Goal: Contribute content: Add original content to the website for others to see

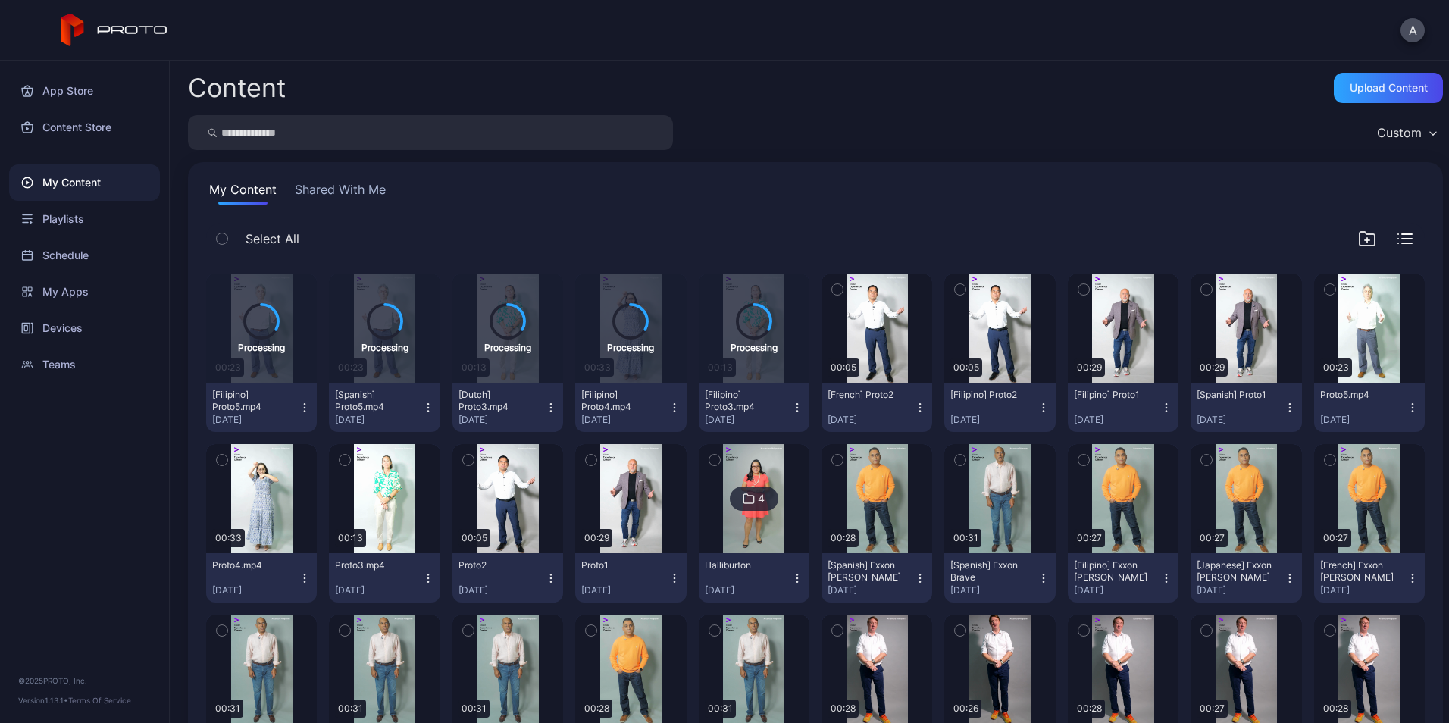
scroll to position [10, 0]
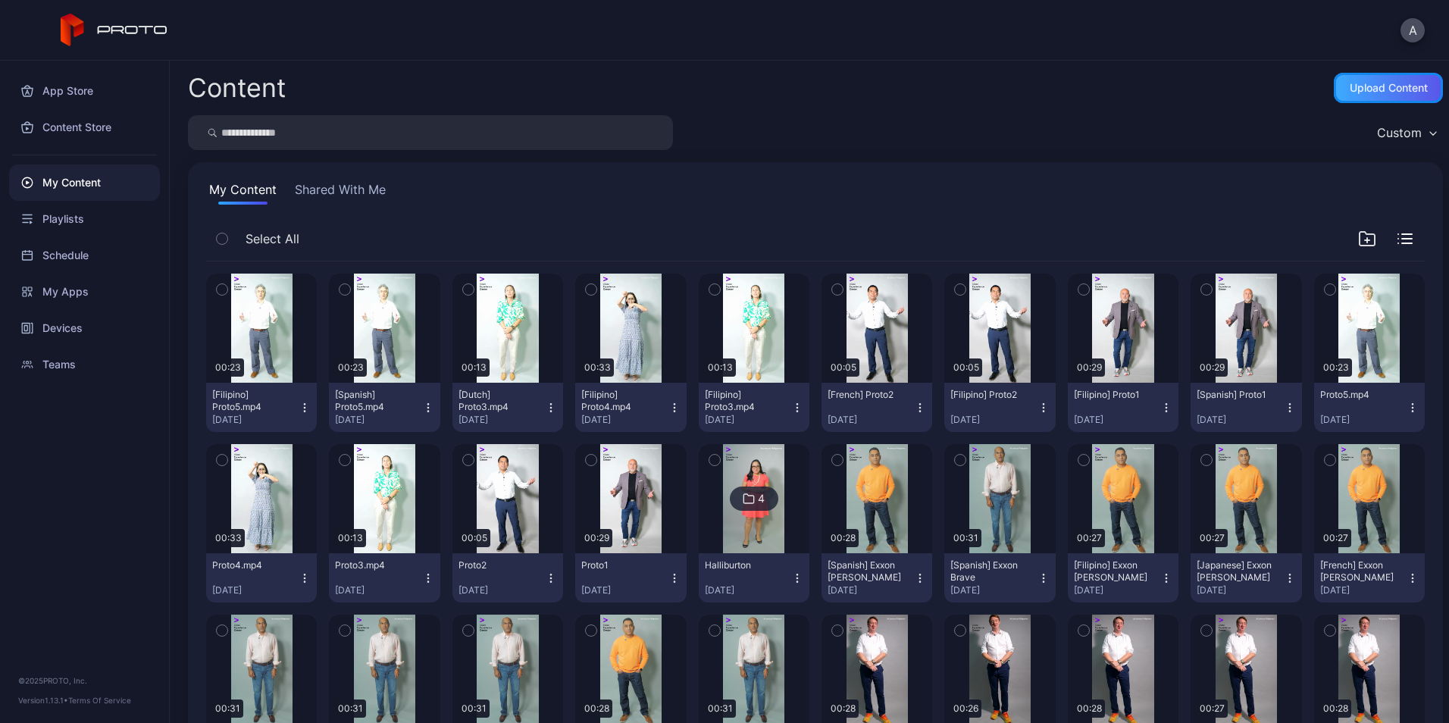
click at [1350, 89] on div "Upload Content" at bounding box center [1389, 88] width 78 height 12
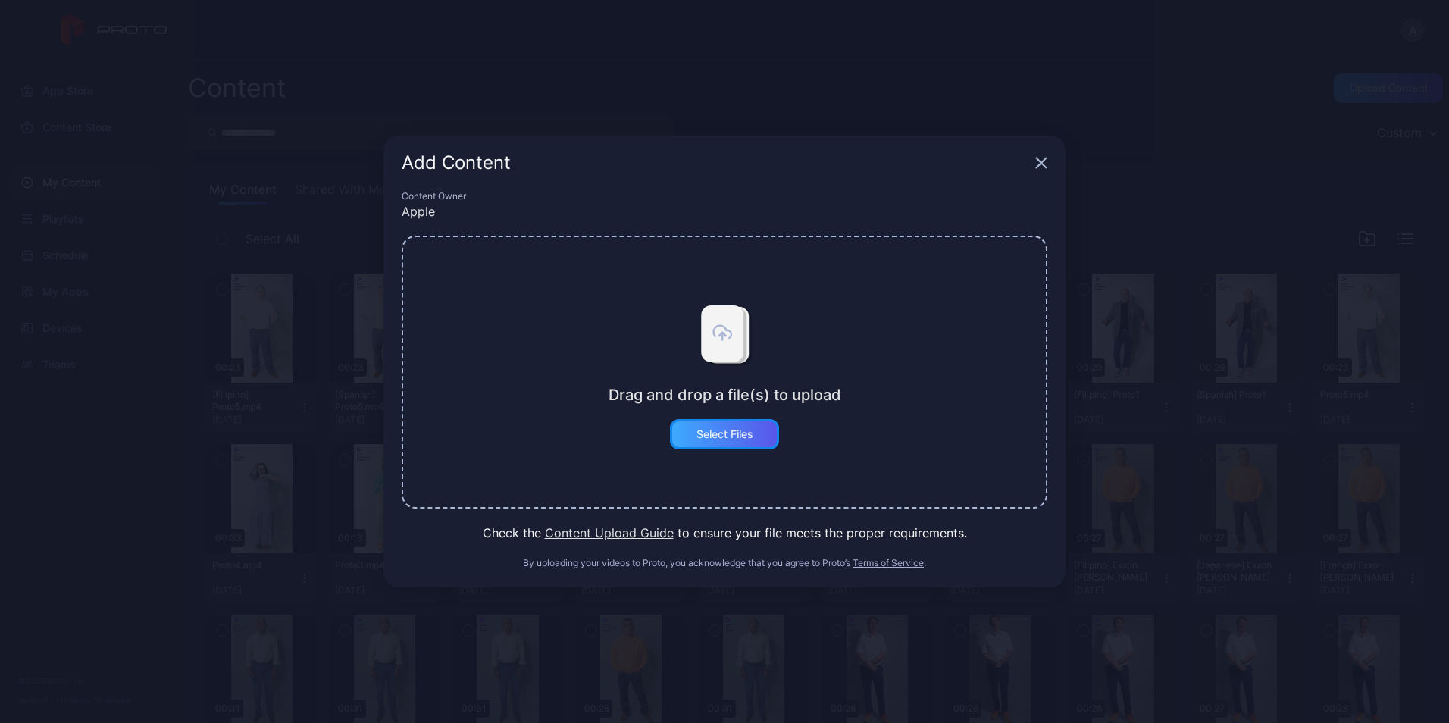
click at [741, 431] on div "Select Files" at bounding box center [725, 434] width 57 height 12
click at [1044, 155] on div "Add Content" at bounding box center [725, 163] width 682 height 55
click at [1047, 168] on icon "button" at bounding box center [1042, 163] width 10 height 10
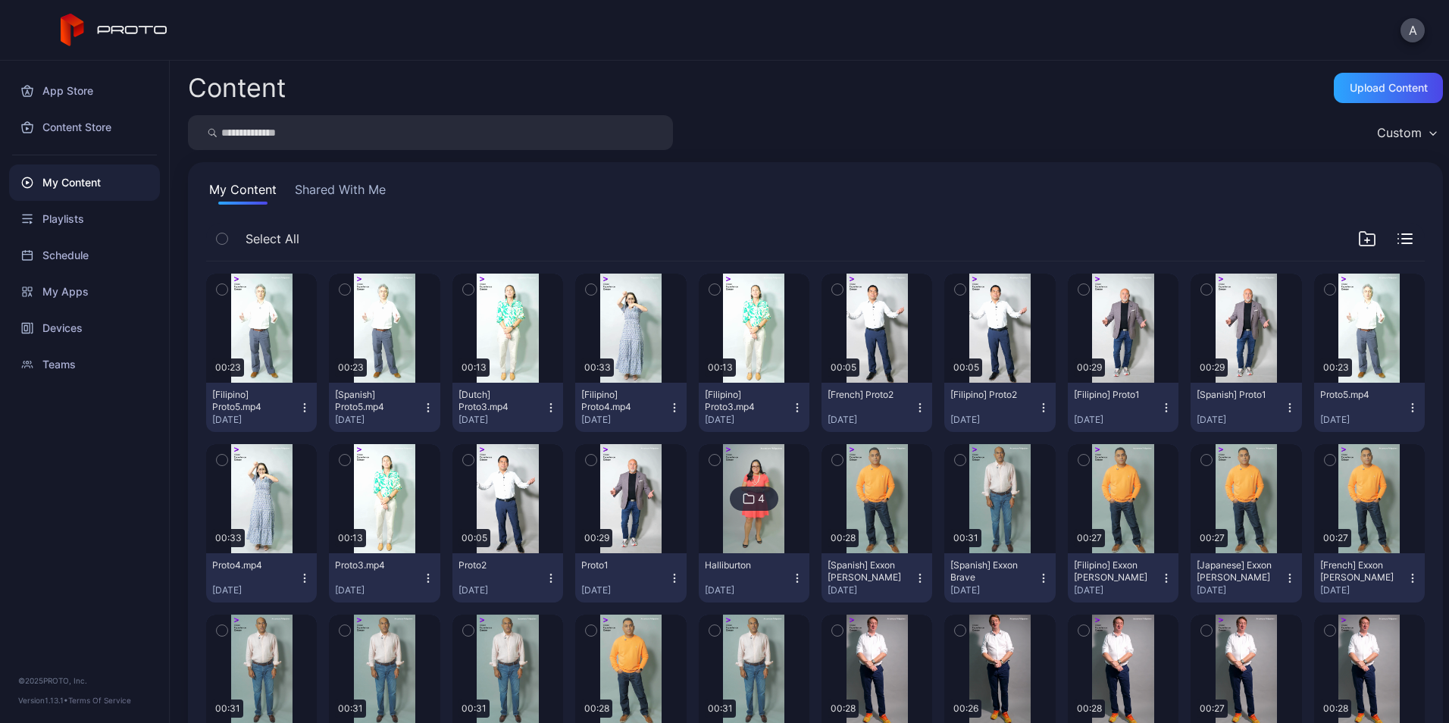
click at [1367, 238] on icon "button" at bounding box center [1367, 240] width 0 height 5
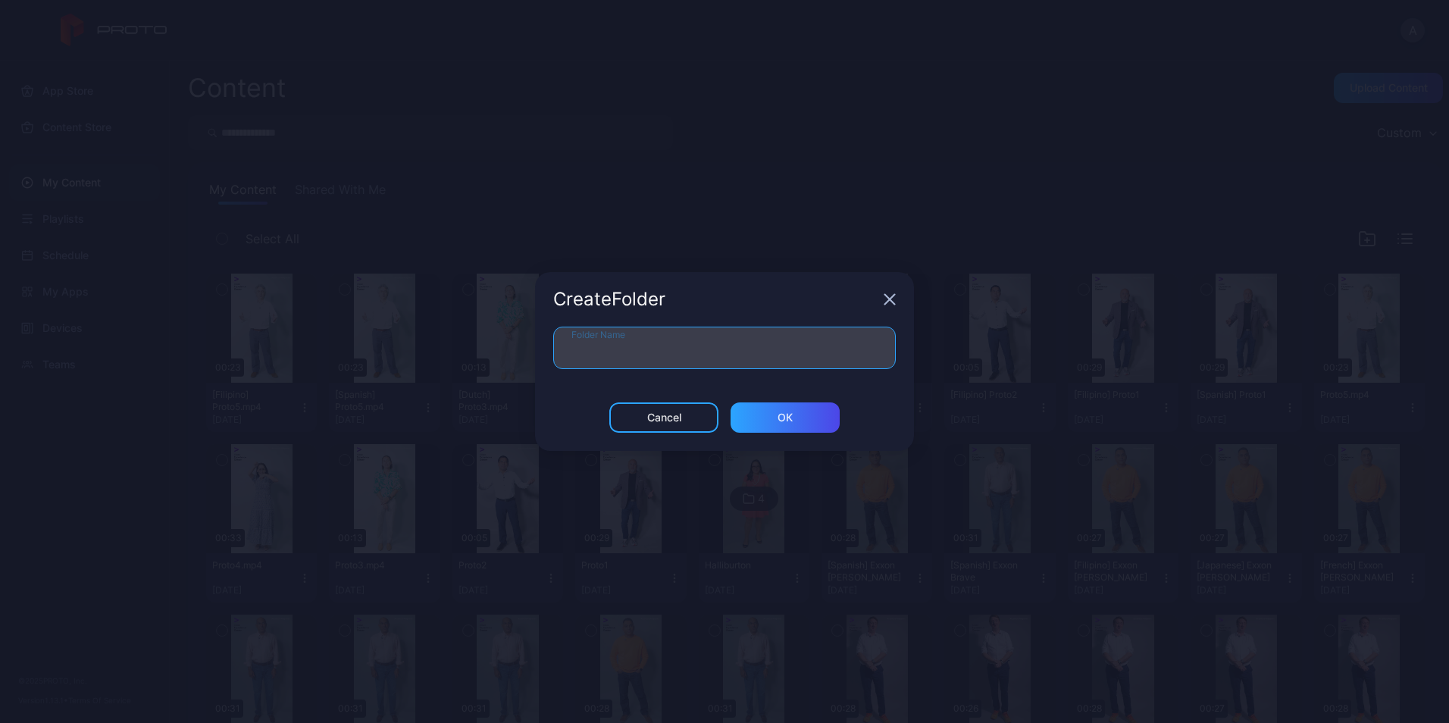
click at [746, 351] on input "Folder Name" at bounding box center [724, 348] width 343 height 42
type input "**********"
type input "*****"
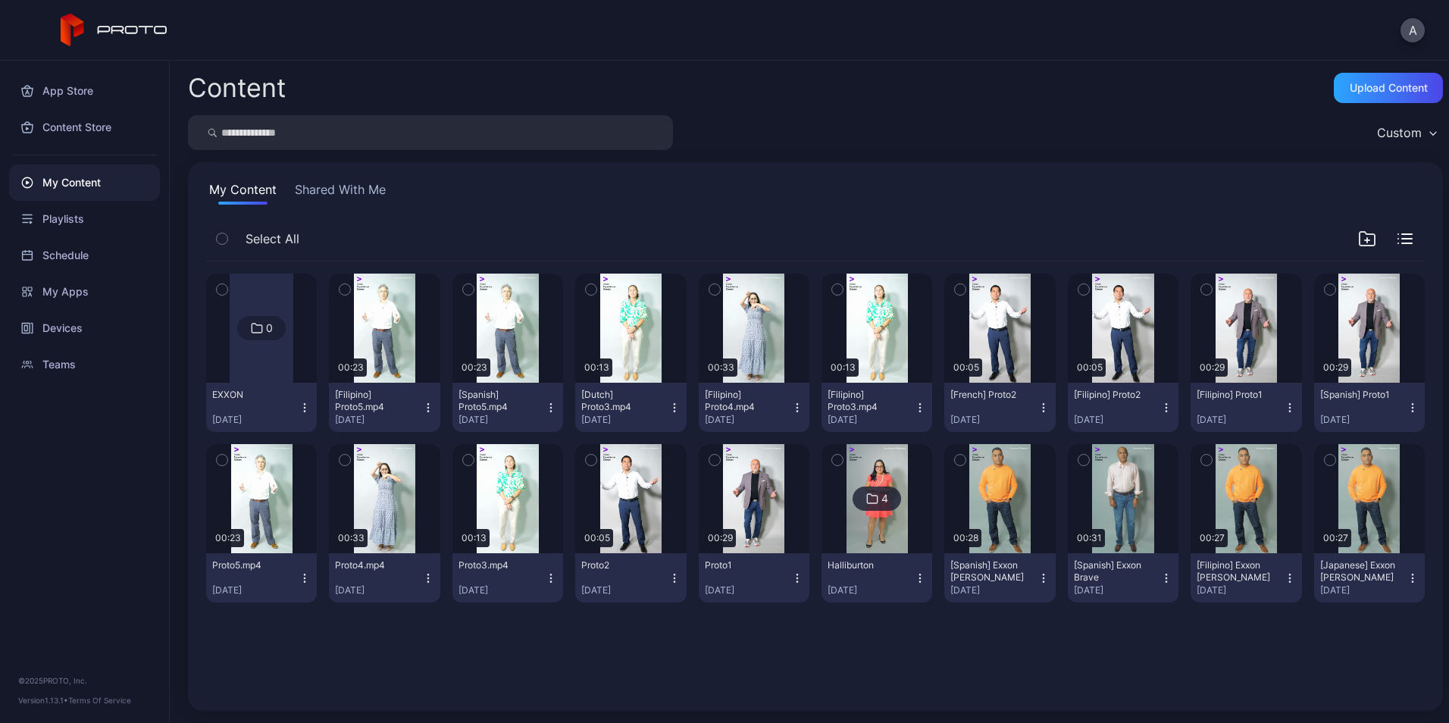
click at [1358, 243] on icon "button" at bounding box center [1367, 239] width 18 height 18
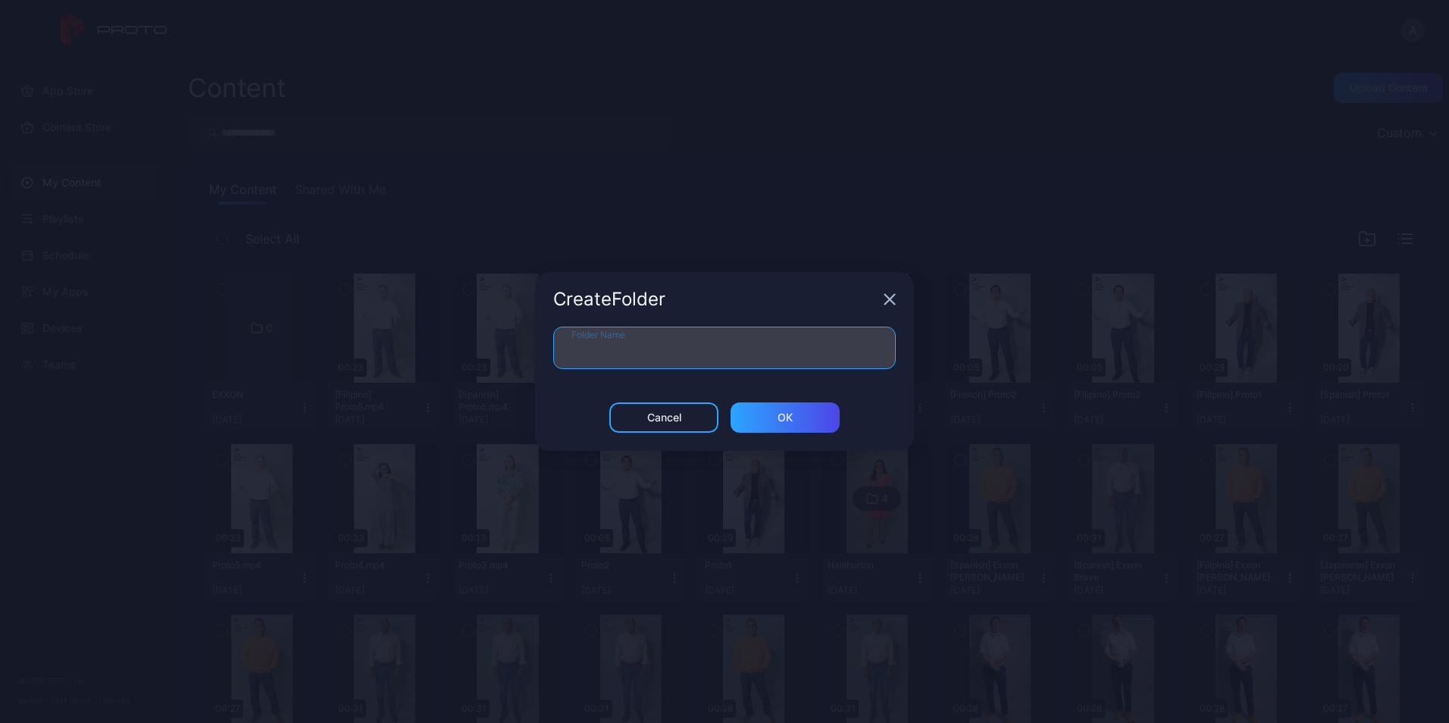
click at [749, 349] on input "Folder Name" at bounding box center [724, 348] width 343 height 42
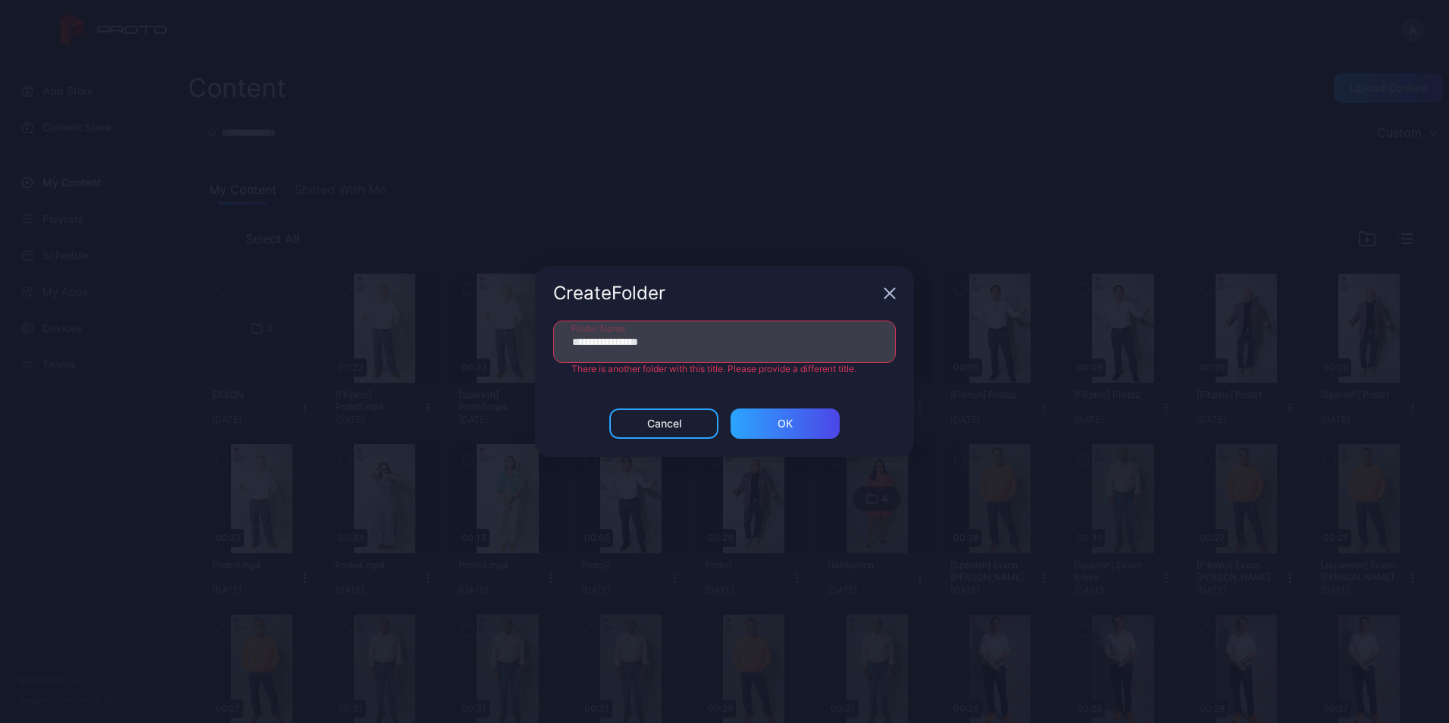
type input "**********"
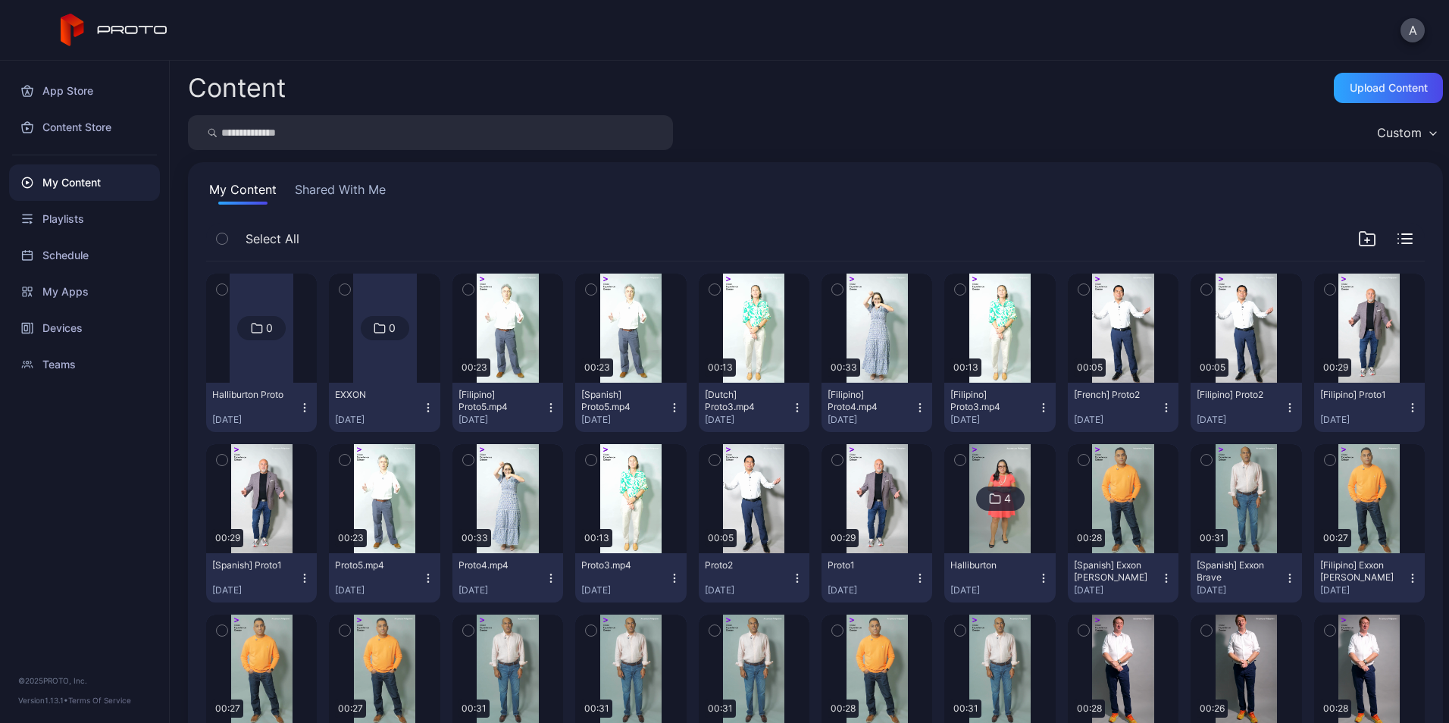
click at [477, 277] on button "button" at bounding box center [469, 290] width 32 height 32
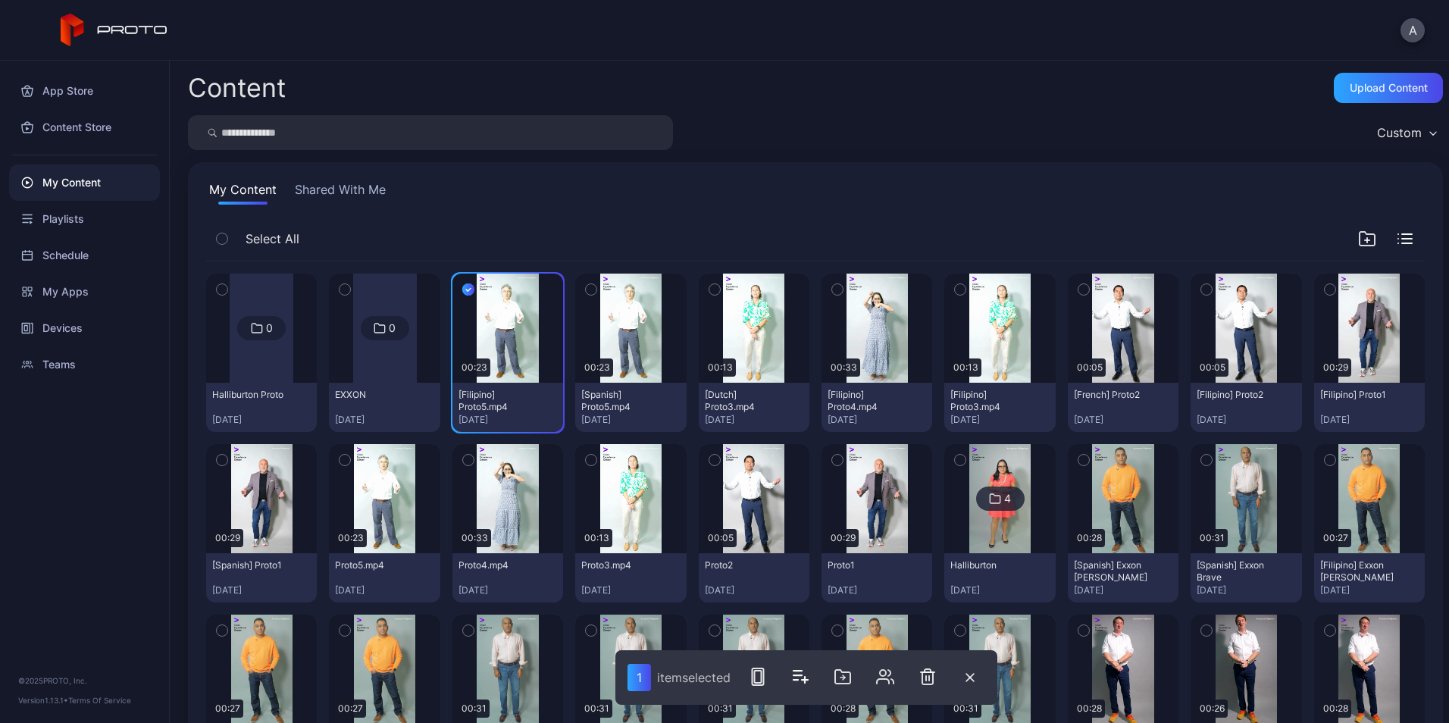
click at [587, 293] on icon "button" at bounding box center [591, 289] width 11 height 17
click at [709, 284] on icon "button" at bounding box center [714, 289] width 11 height 17
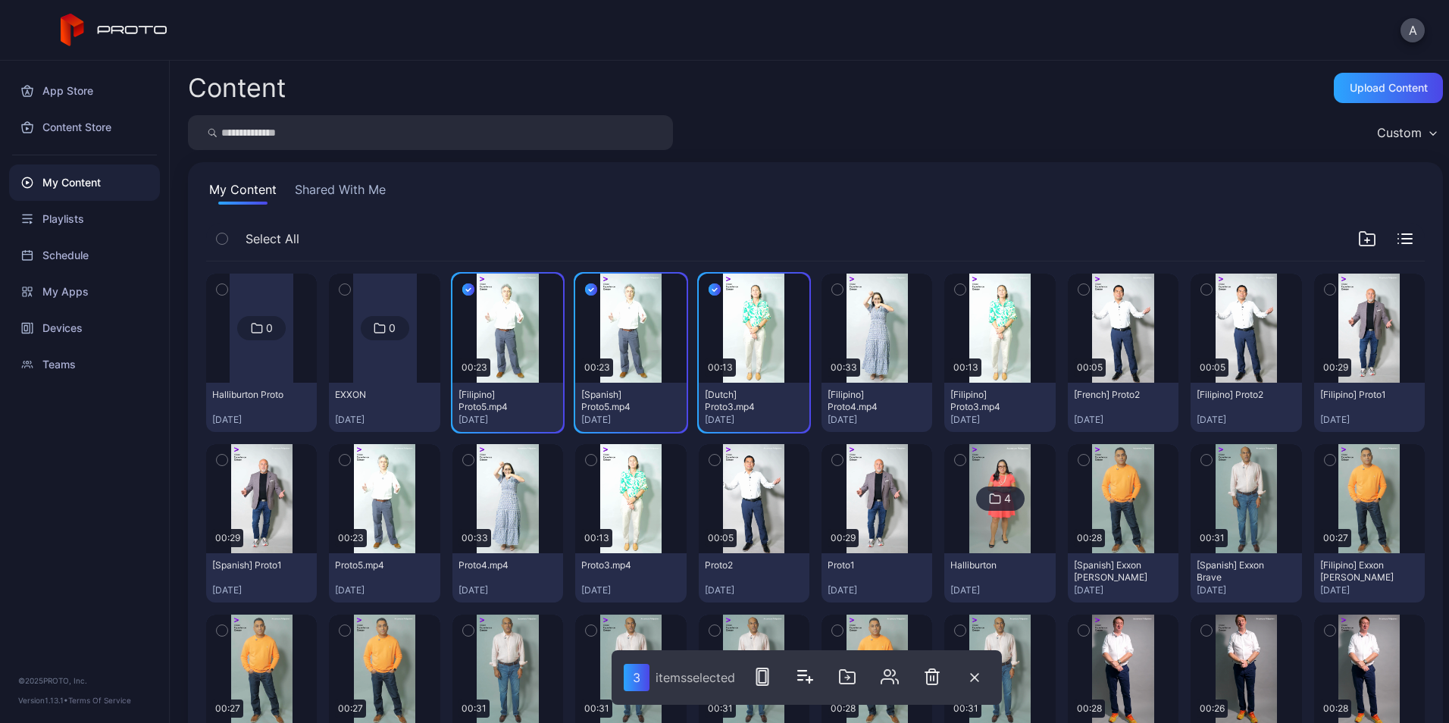
click at [832, 292] on icon "button" at bounding box center [837, 289] width 11 height 17
click at [957, 294] on button "button" at bounding box center [960, 290] width 32 height 32
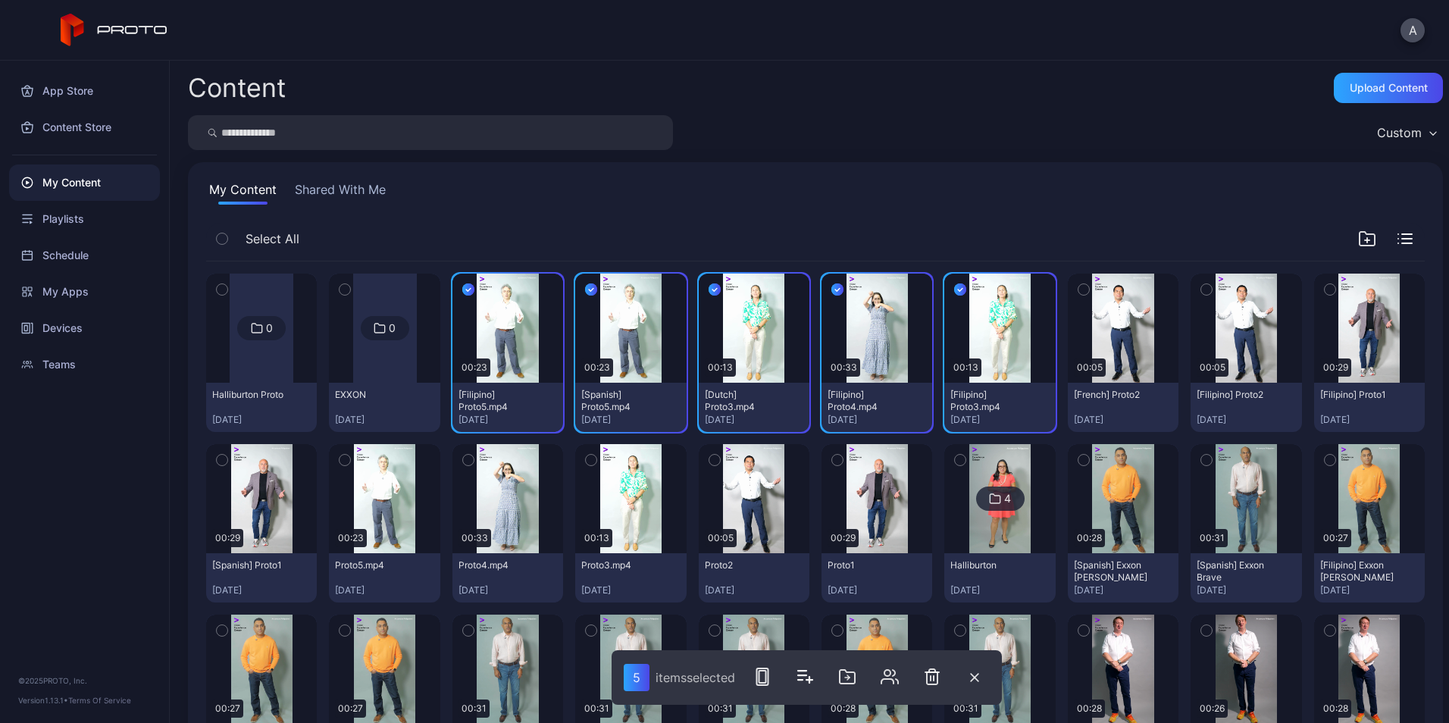
click at [348, 458] on icon "button" at bounding box center [345, 460] width 11 height 17
click at [471, 461] on button "button" at bounding box center [469, 460] width 32 height 32
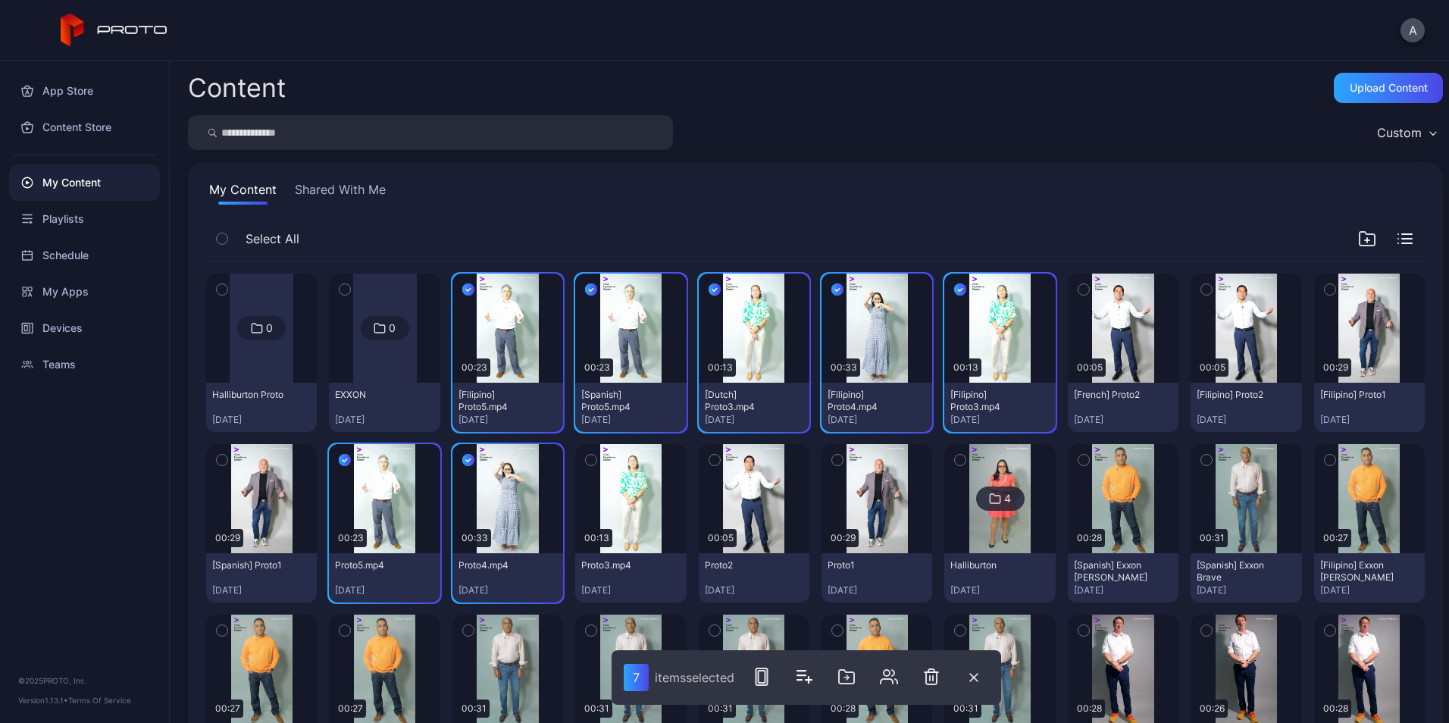
click at [597, 457] on button "button" at bounding box center [591, 460] width 32 height 32
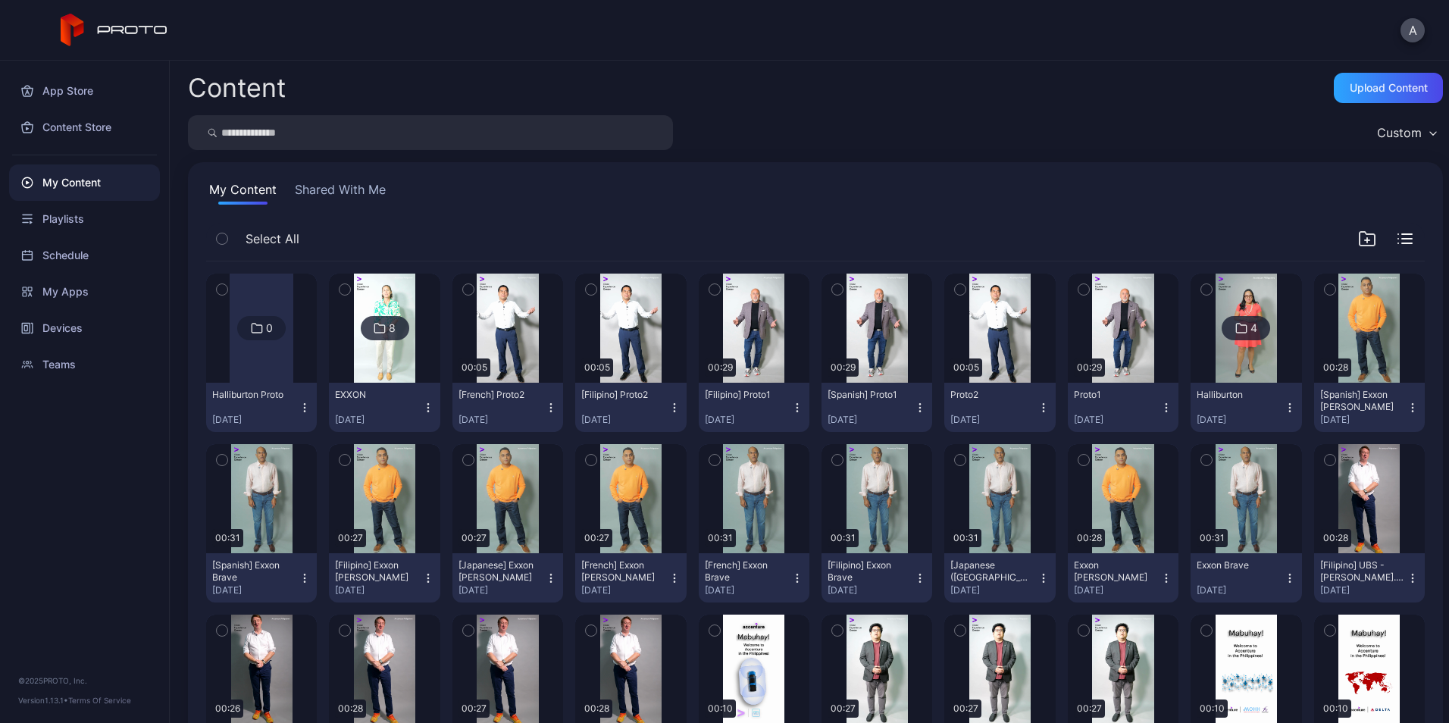
click at [465, 288] on icon "button" at bounding box center [468, 289] width 11 height 17
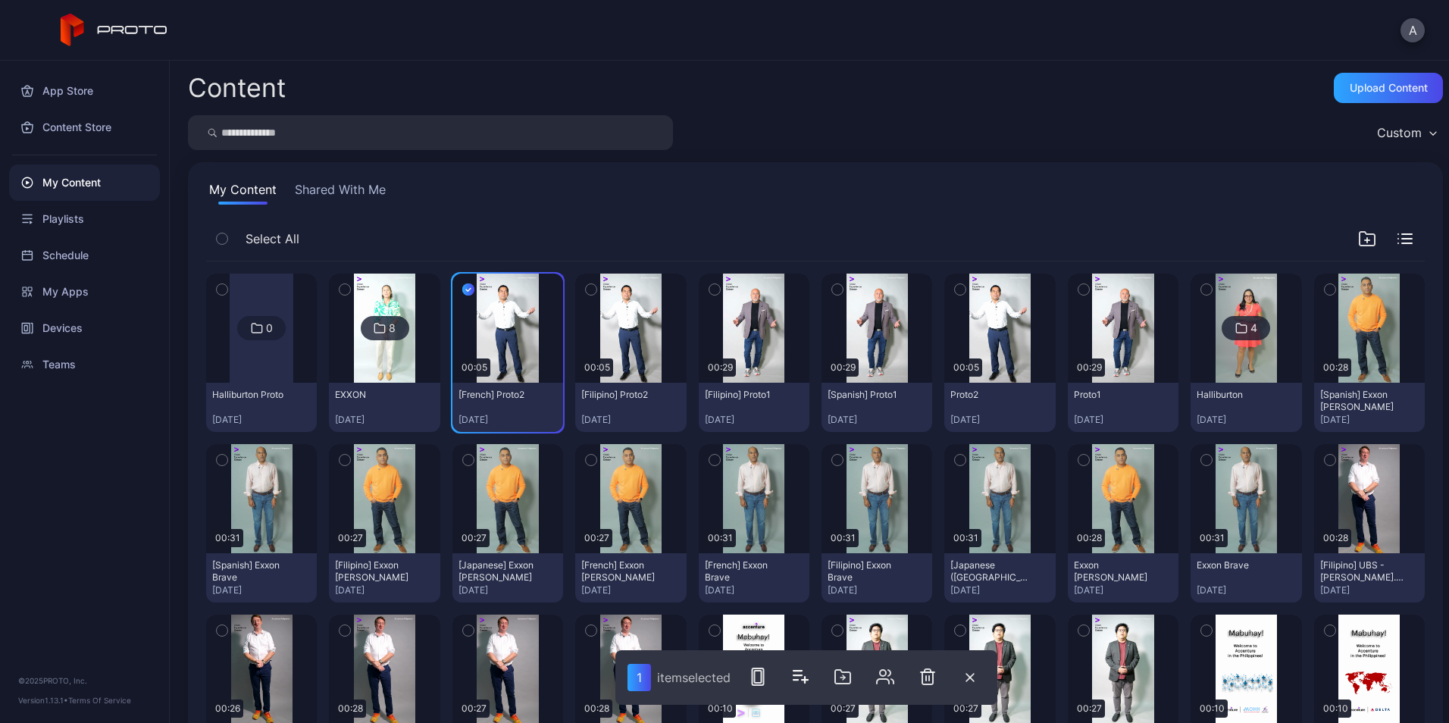
click at [590, 292] on icon "button" at bounding box center [591, 289] width 11 height 17
click at [709, 287] on icon "button" at bounding box center [714, 289] width 11 height 17
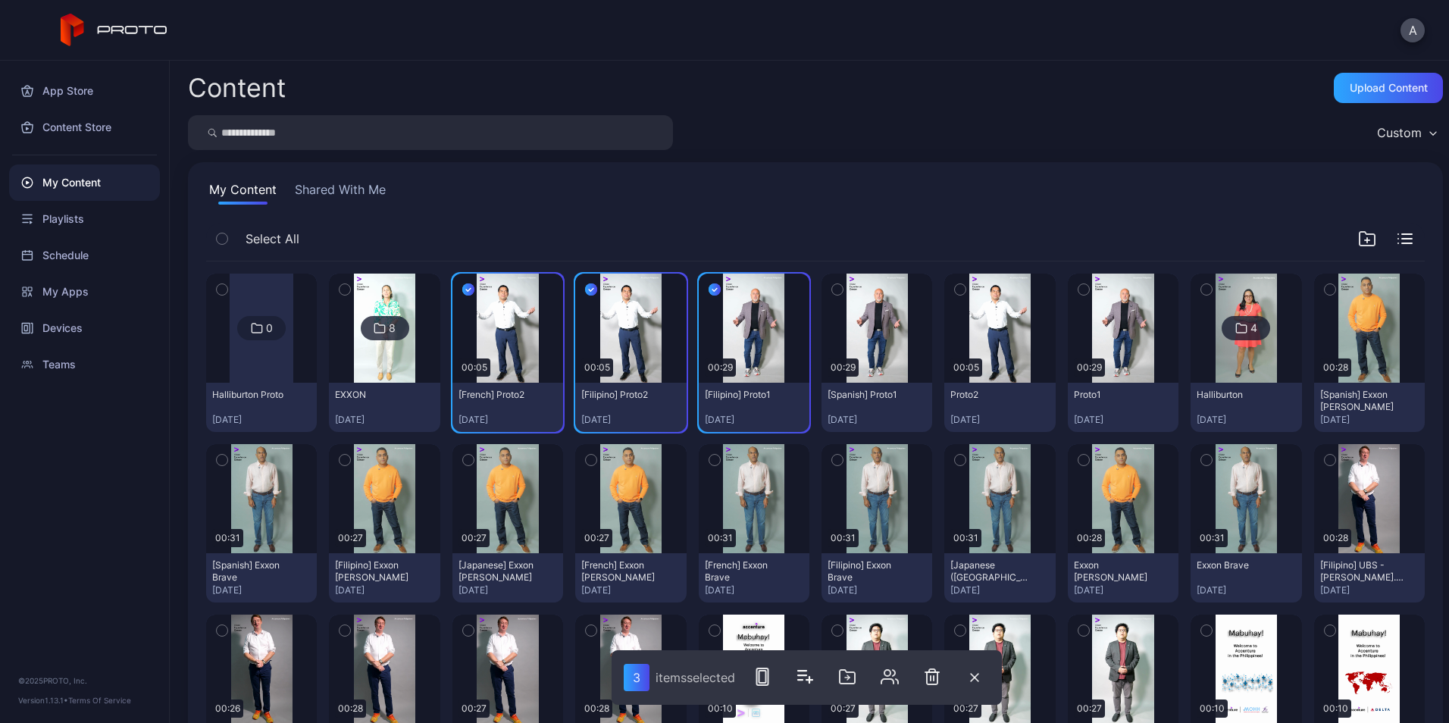
click at [832, 288] on icon "button" at bounding box center [837, 289] width 11 height 17
click at [955, 287] on div "button" at bounding box center [960, 289] width 12 height 12
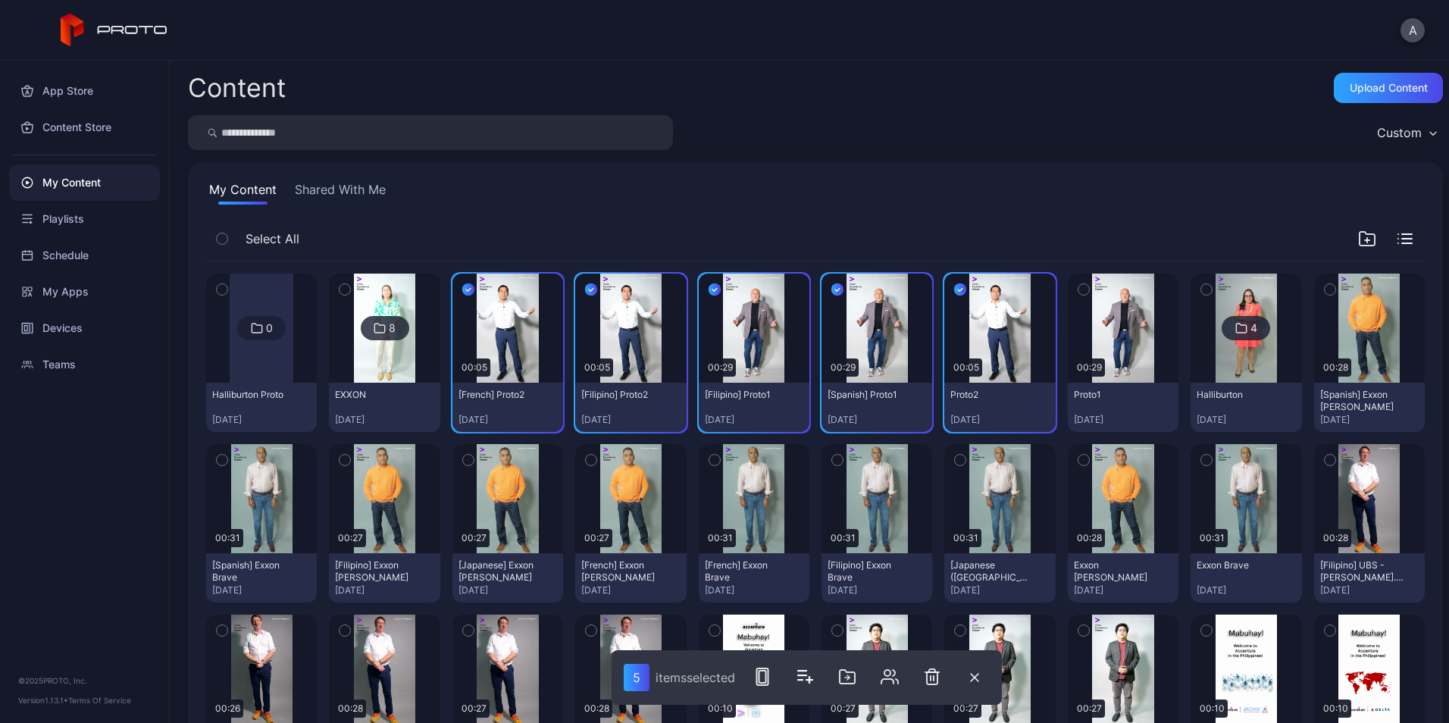
click at [1068, 297] on button "button" at bounding box center [1084, 290] width 32 height 32
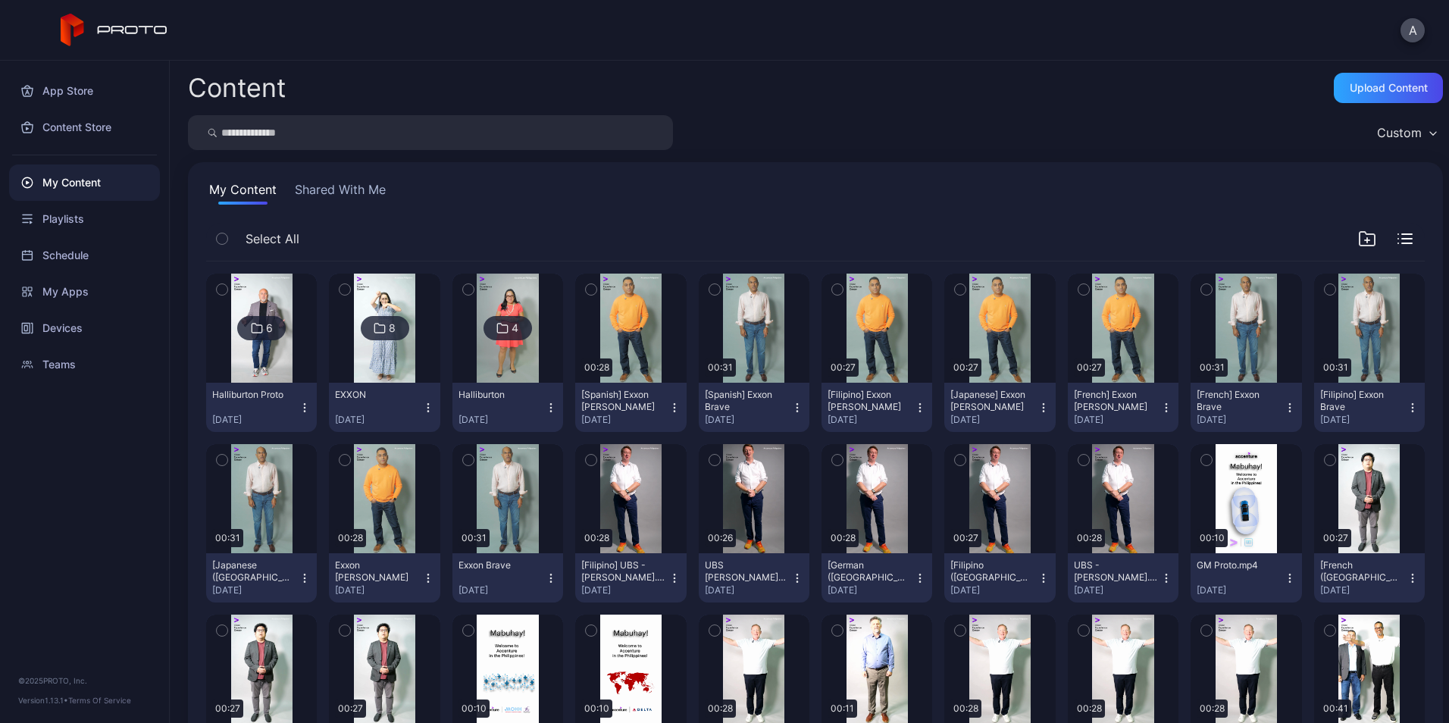
click at [345, 290] on icon "button" at bounding box center [345, 289] width 11 height 17
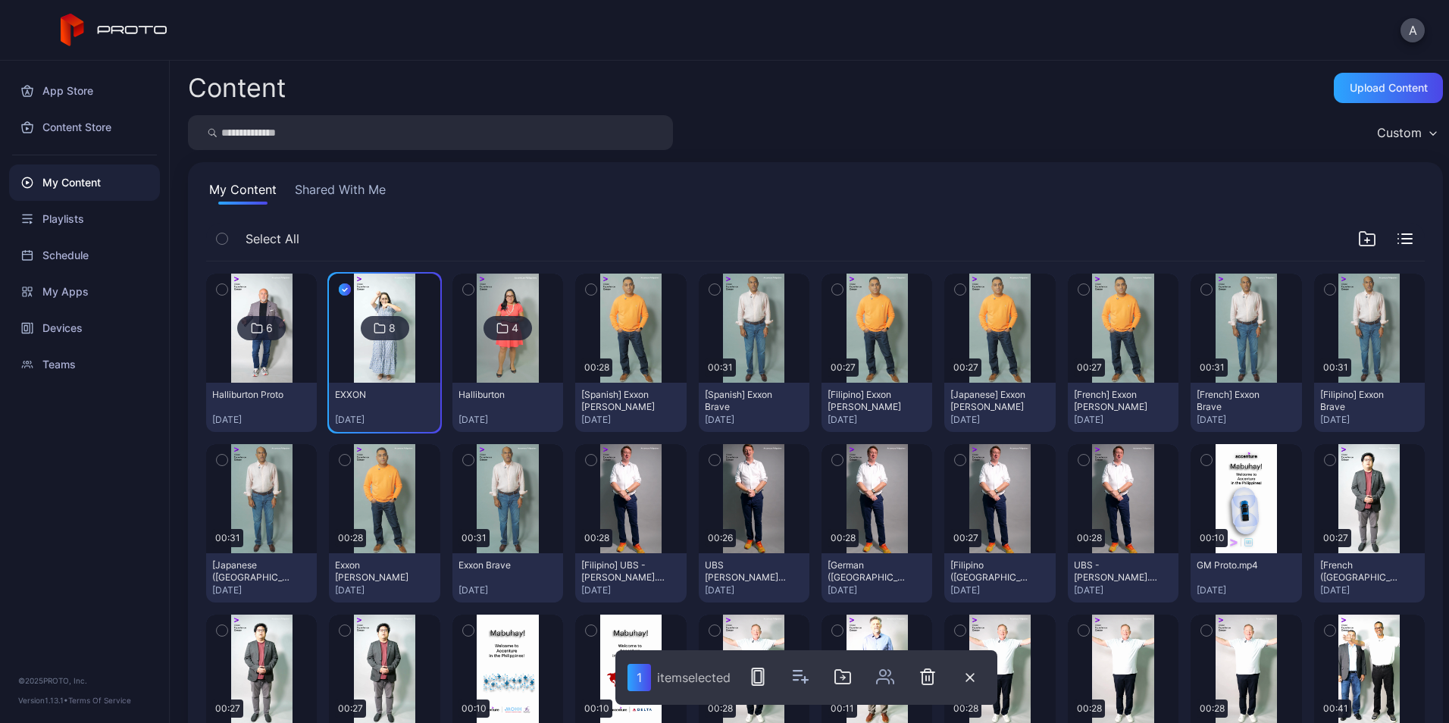
click at [221, 290] on icon "button" at bounding box center [222, 290] width 4 height 2
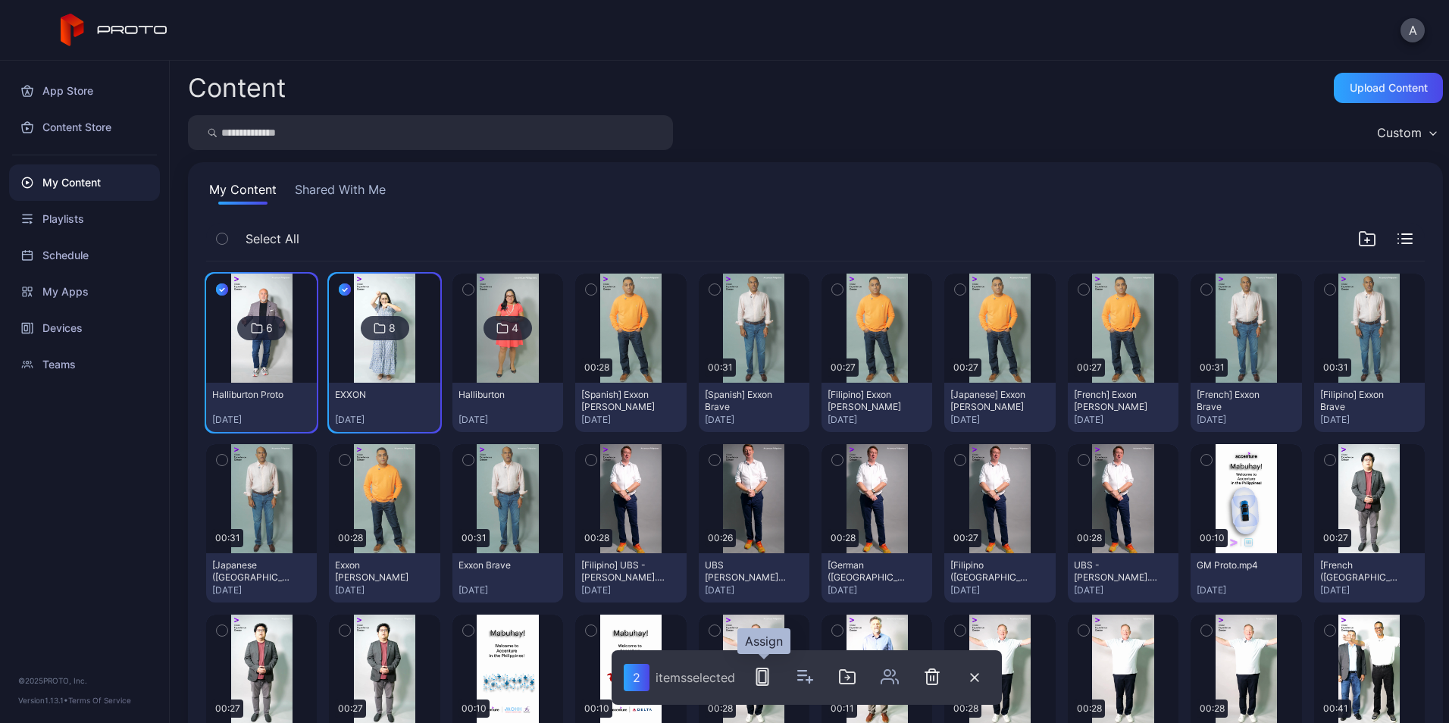
click at [764, 678] on icon "button" at bounding box center [762, 677] width 18 height 18
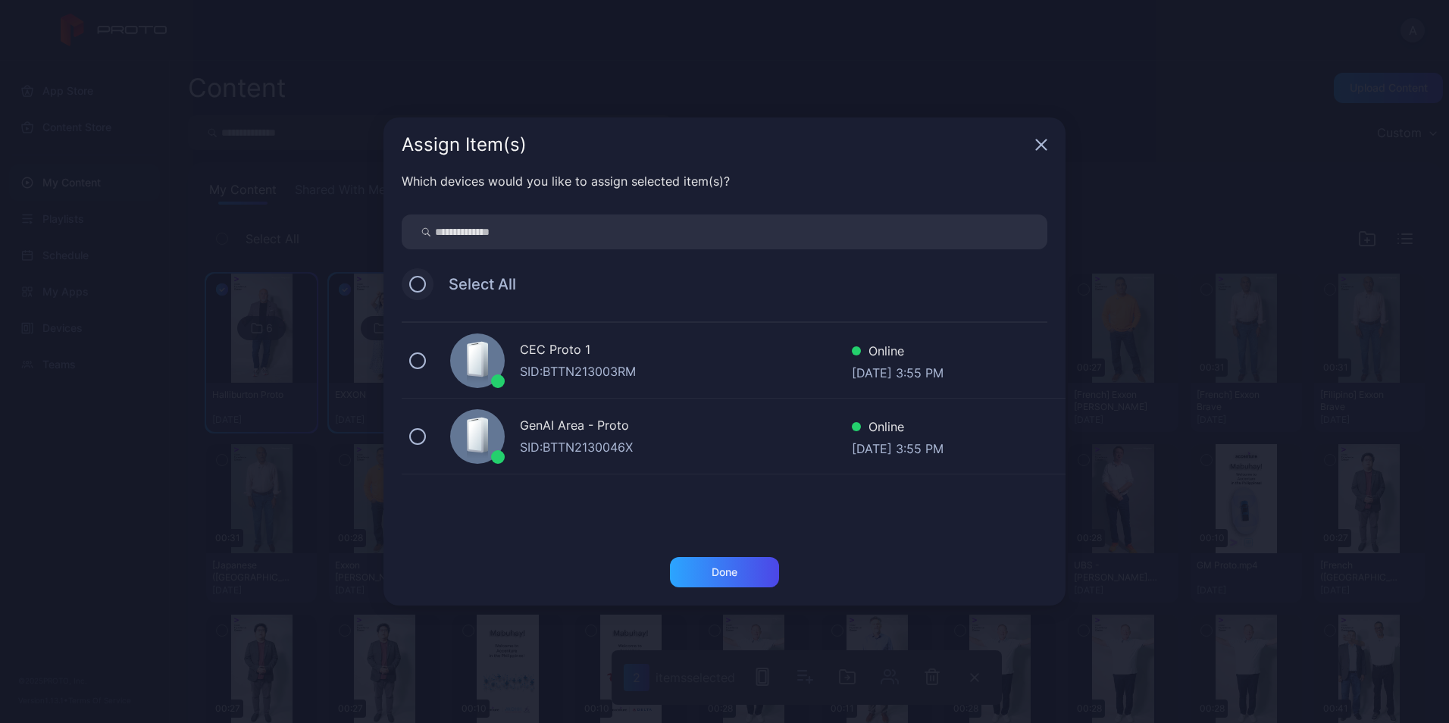
click at [413, 283] on button at bounding box center [417, 284] width 17 height 17
click at [728, 573] on div "Done" at bounding box center [725, 572] width 26 height 12
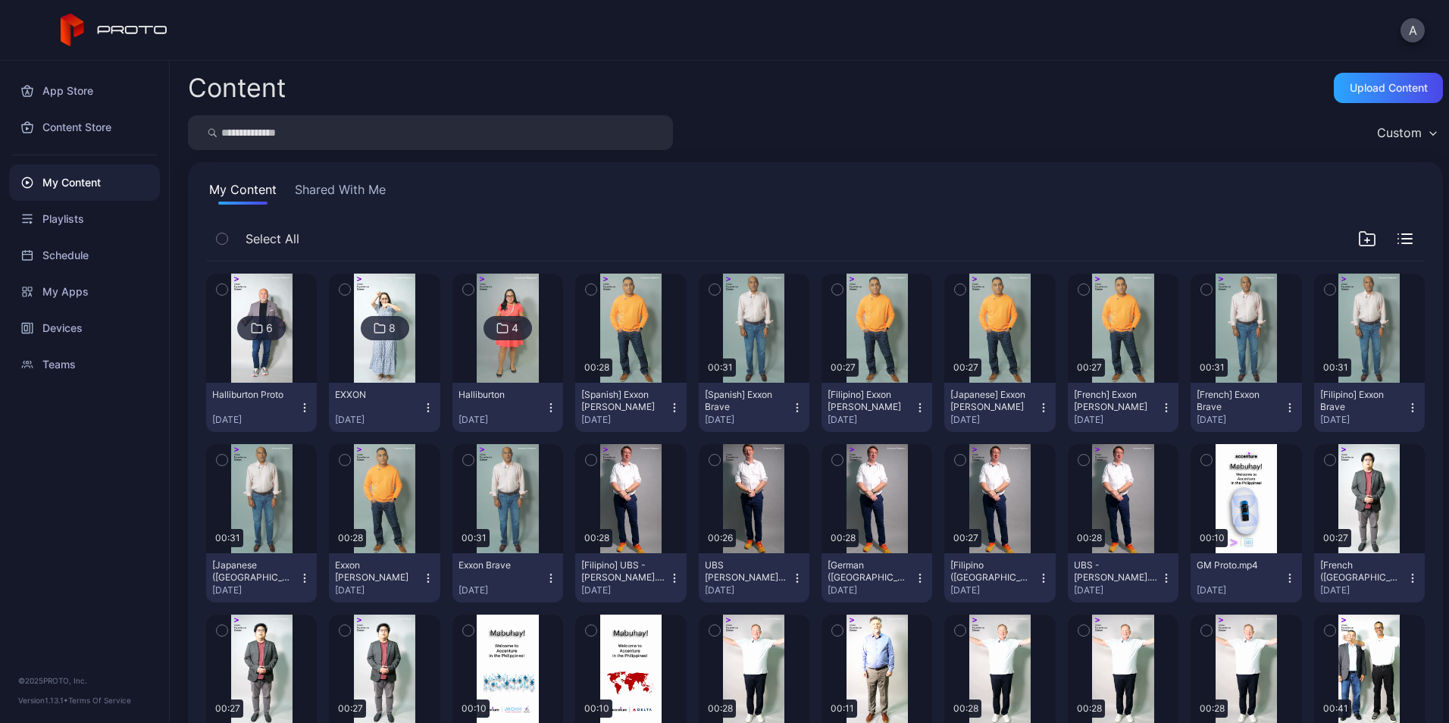
click at [423, 406] on icon "button" at bounding box center [428, 408] width 12 height 12
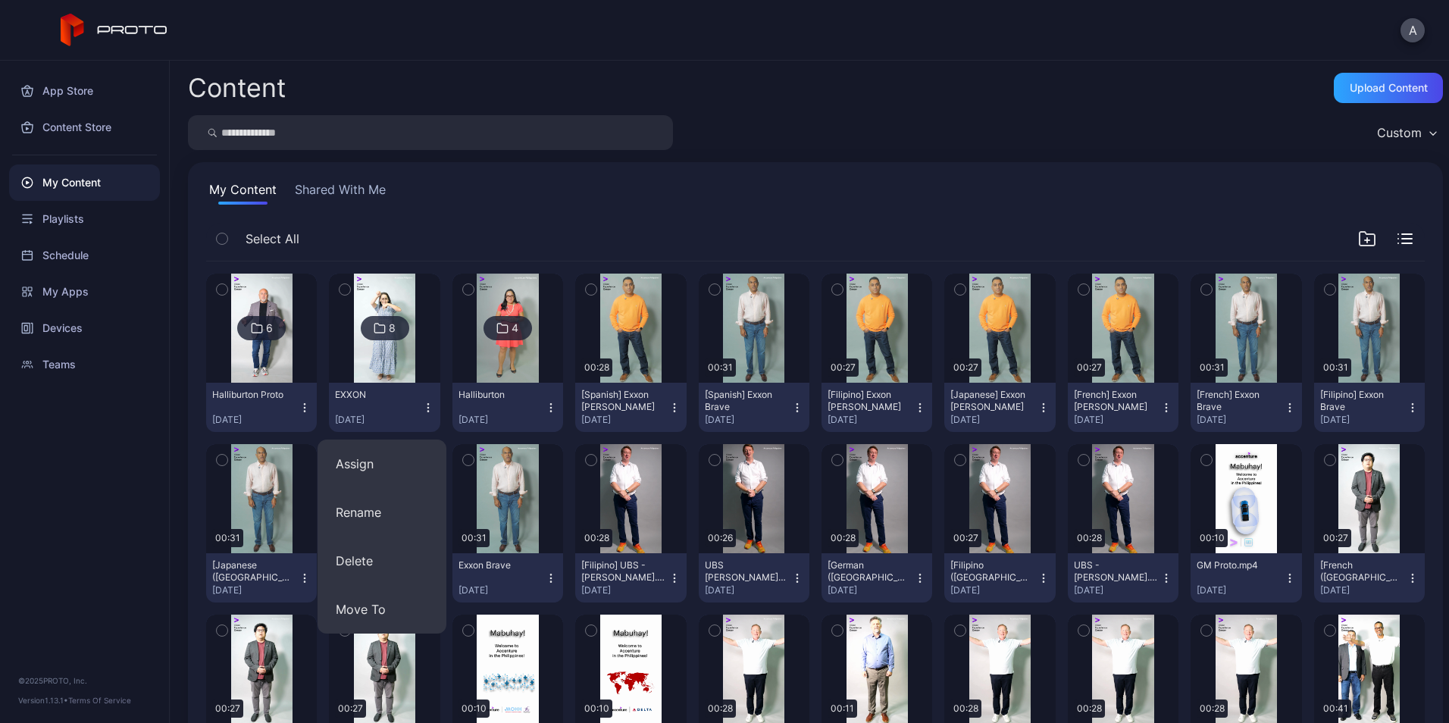
click at [612, 196] on div "My Content Shared With Me" at bounding box center [815, 192] width 1219 height 24
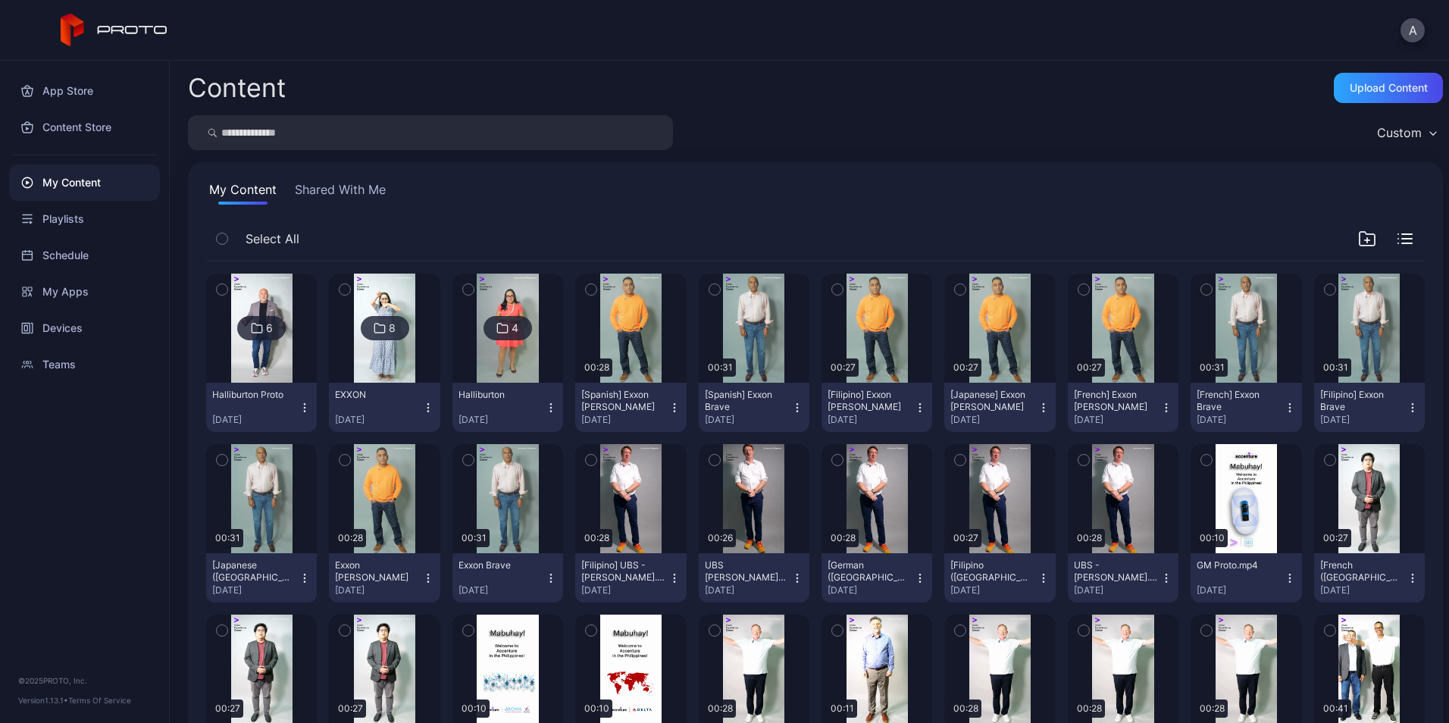
click at [288, 362] on img at bounding box center [261, 328] width 61 height 109
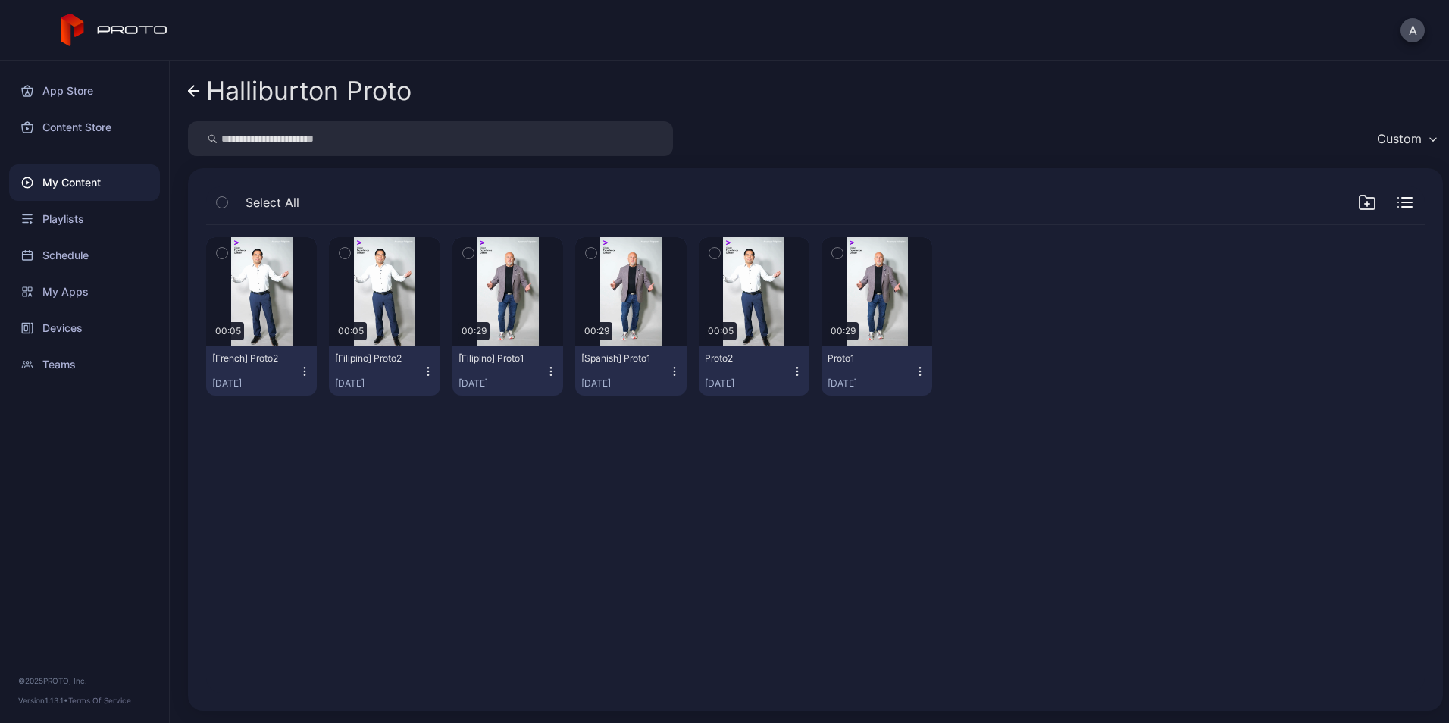
click at [669, 374] on icon "button" at bounding box center [675, 371] width 12 height 12
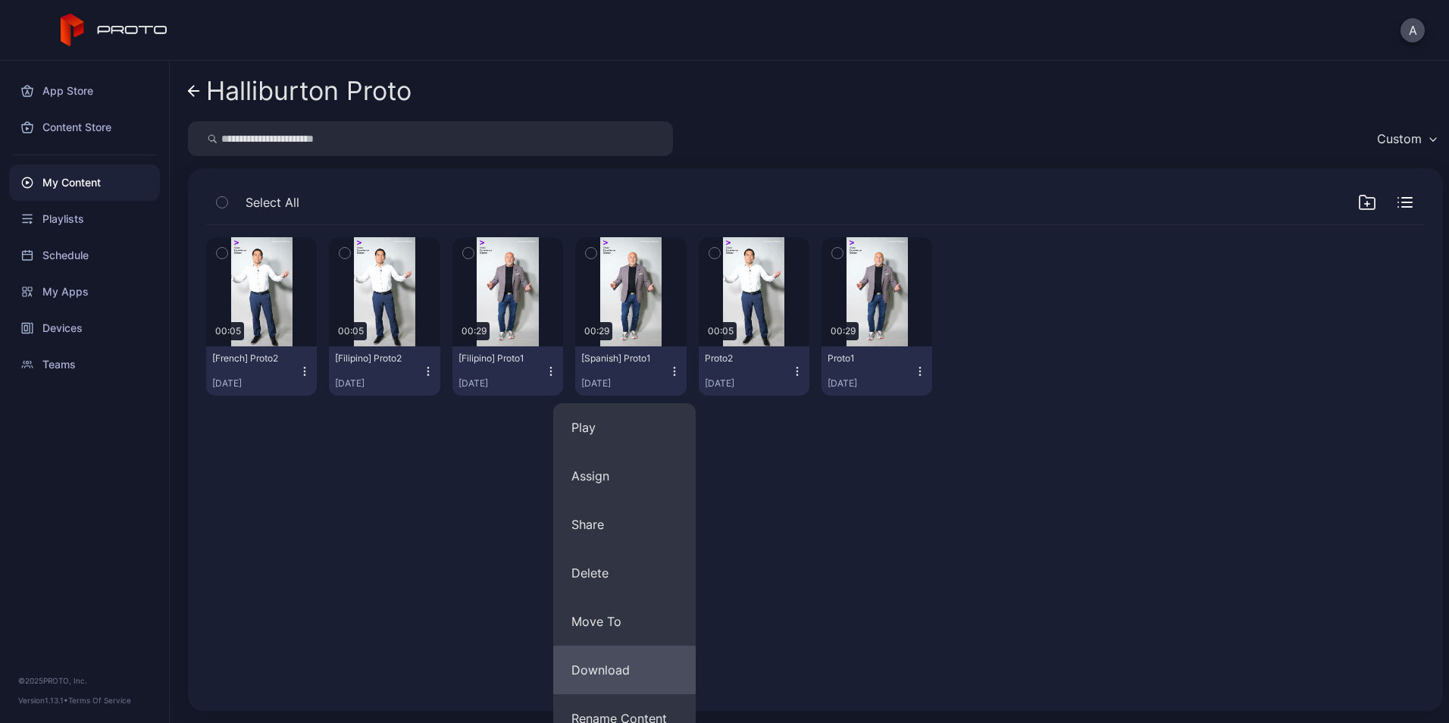
click at [629, 666] on button "Download" at bounding box center [624, 670] width 143 height 49
